Goal: Navigation & Orientation: Find specific page/section

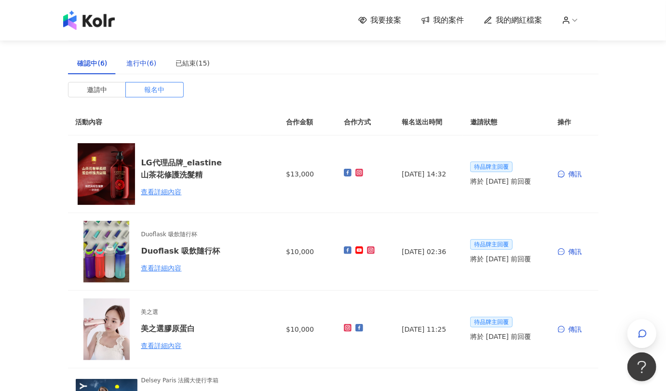
click at [126, 68] on div "進行中(6)" at bounding box center [141, 63] width 30 height 11
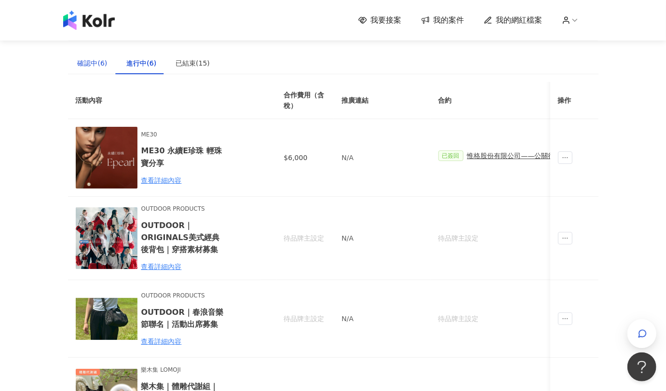
click at [87, 63] on div "確認中(6)" at bounding box center [93, 63] width 30 height 11
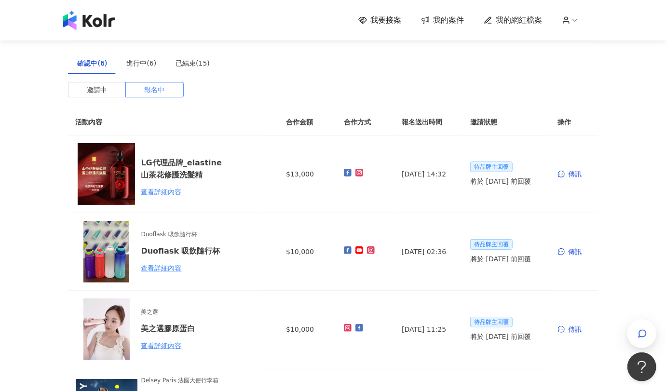
click at [86, 25] on img at bounding box center [89, 20] width 52 height 19
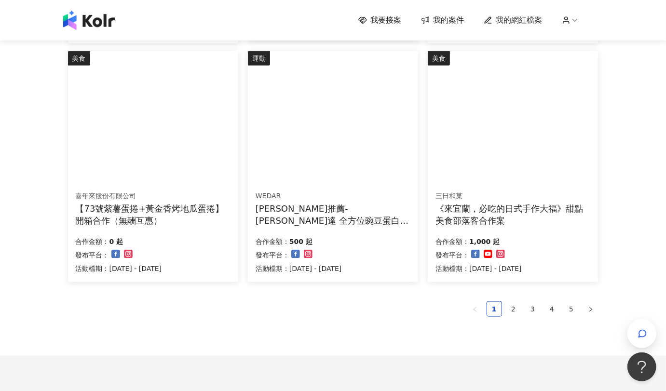
scroll to position [633, 0]
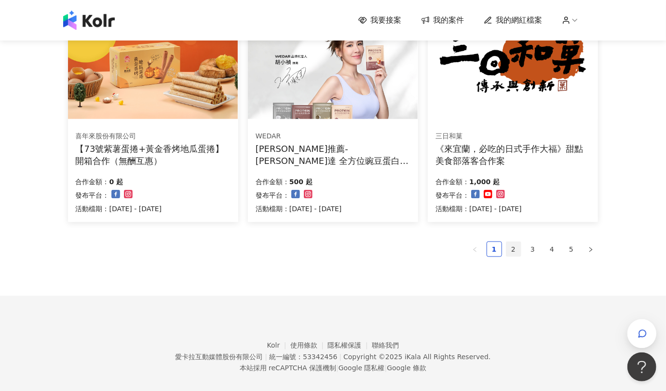
click at [517, 248] on link "2" at bounding box center [513, 249] width 14 height 14
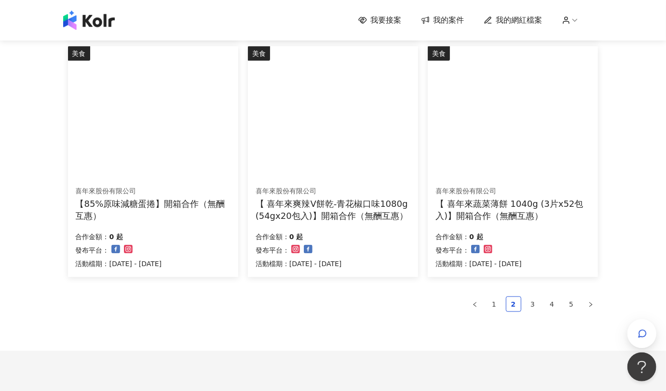
scroll to position [643, 0]
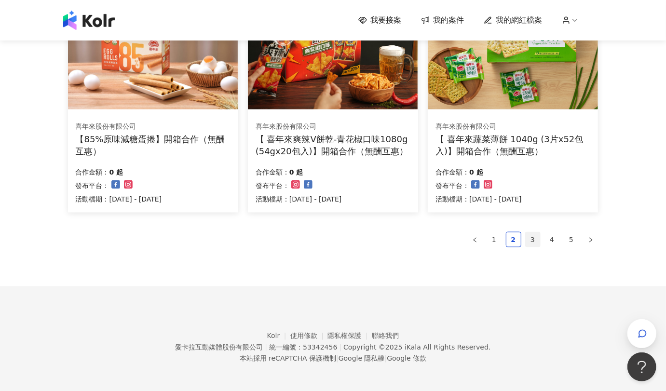
click at [530, 238] on link "3" at bounding box center [533, 239] width 14 height 14
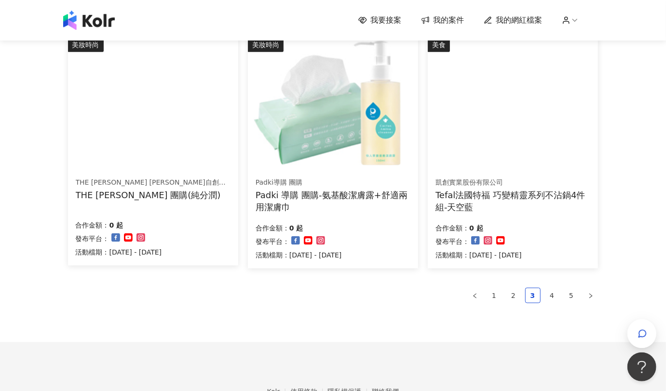
scroll to position [589, 0]
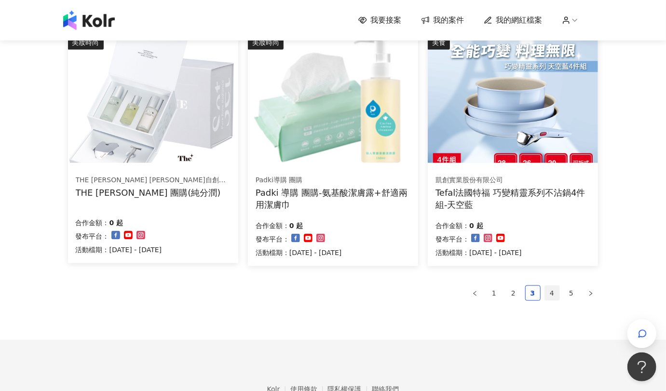
click at [548, 293] on link "4" at bounding box center [552, 293] width 14 height 14
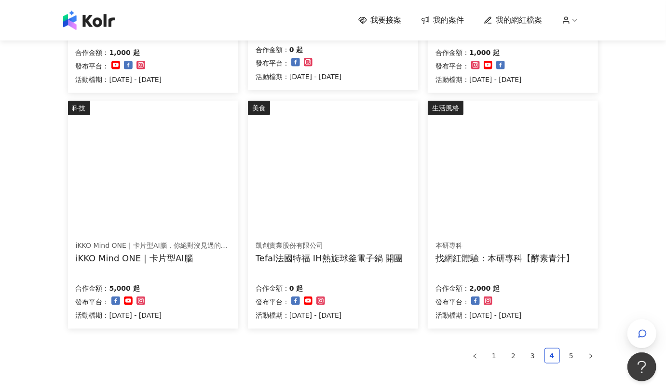
scroll to position [536, 0]
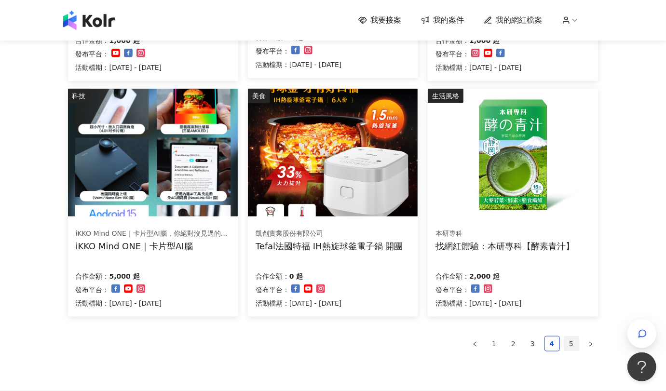
click at [569, 342] on link "5" at bounding box center [571, 344] width 14 height 14
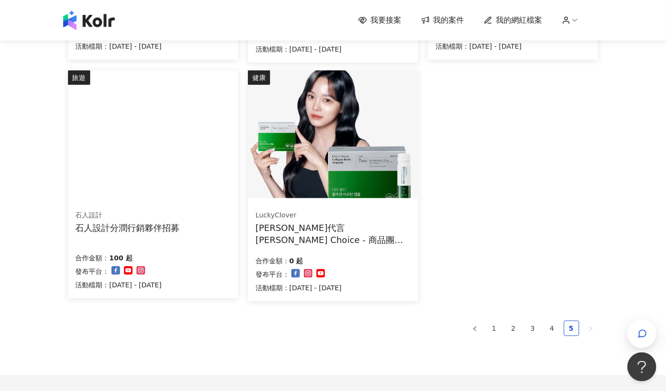
scroll to position [321, 0]
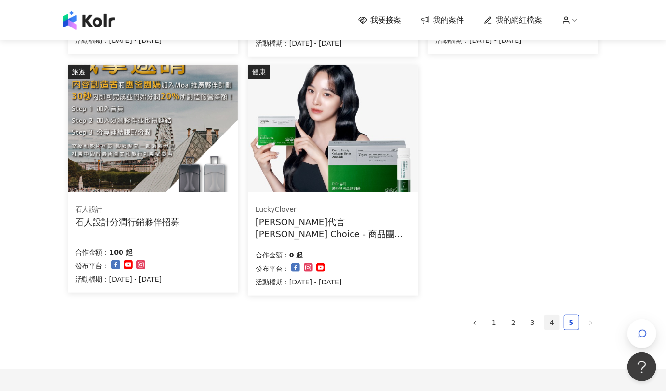
click at [551, 325] on link "4" at bounding box center [552, 322] width 14 height 14
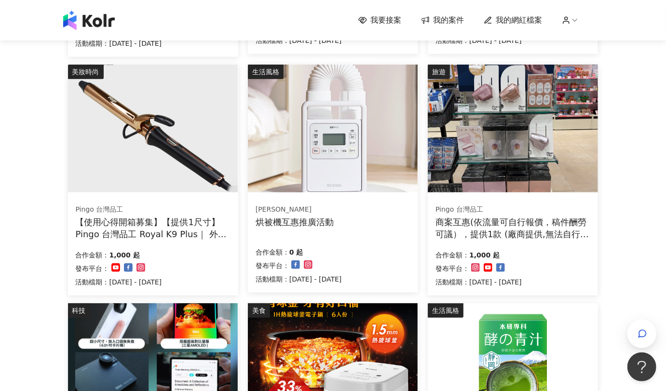
scroll to position [589, 0]
